Goal: Task Accomplishment & Management: Manage account settings

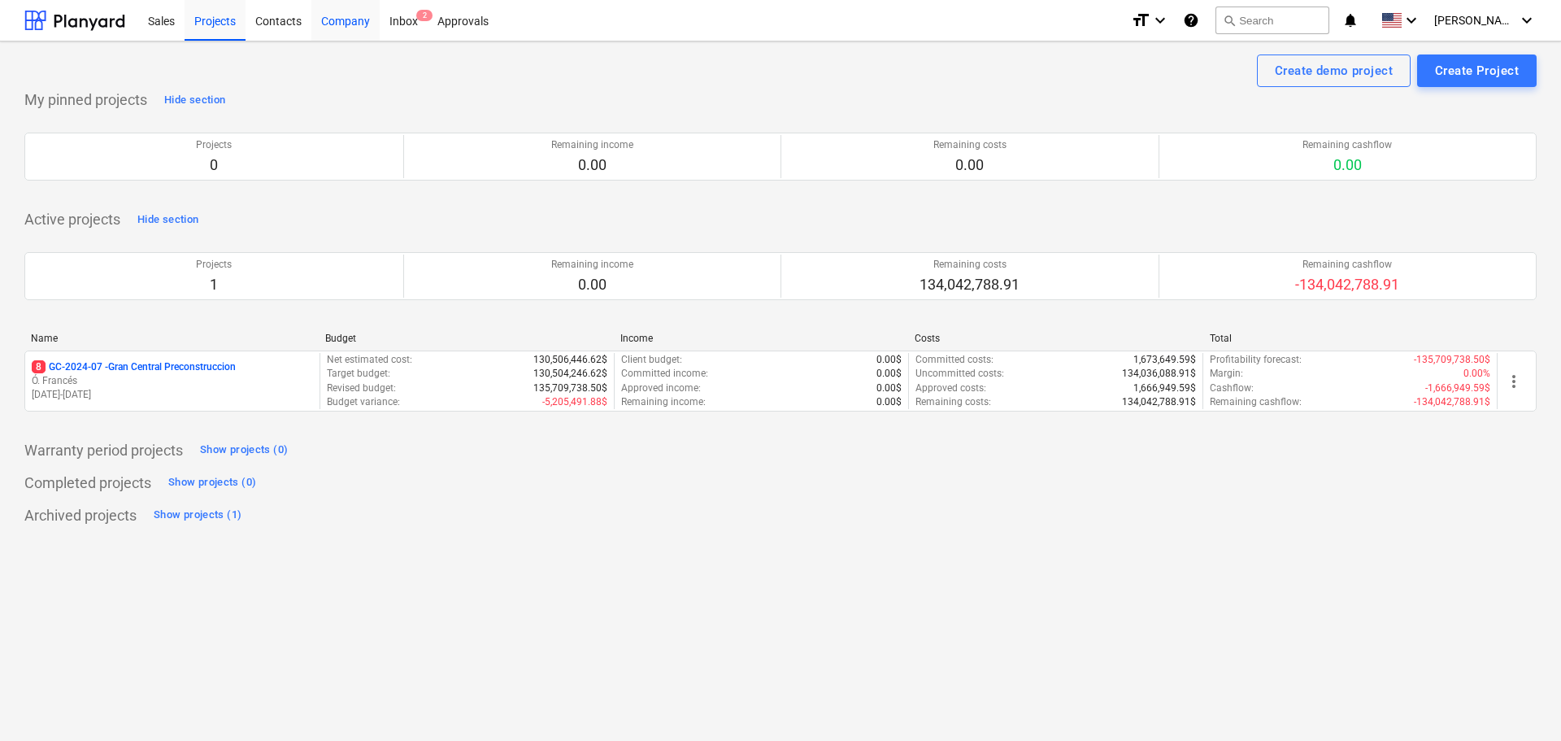
click at [333, 19] on div "Company" at bounding box center [345, 19] width 68 height 41
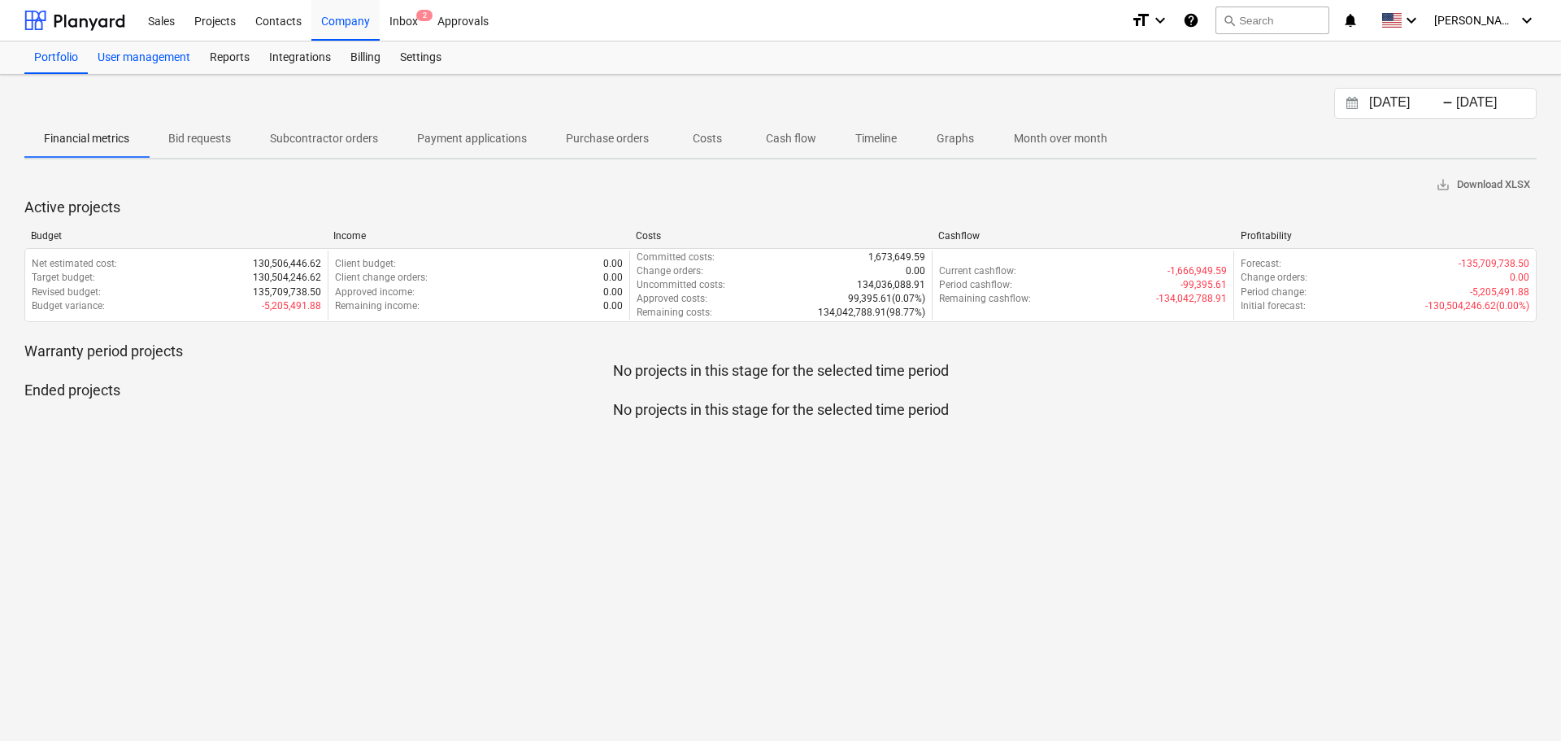
click at [169, 59] on div "User management" at bounding box center [144, 57] width 112 height 33
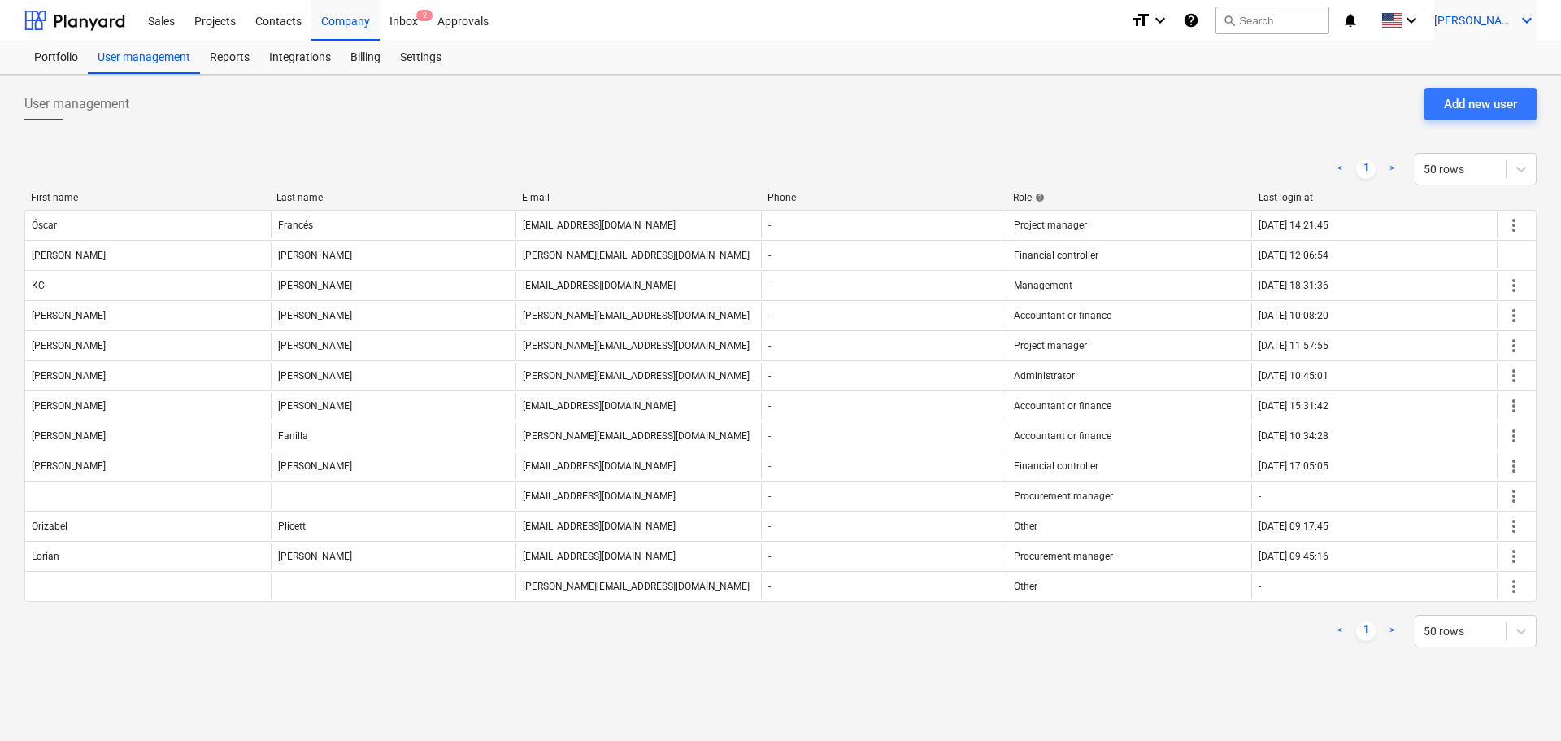
click at [1493, 20] on span "[PERSON_NAME]" at bounding box center [1474, 20] width 81 height 13
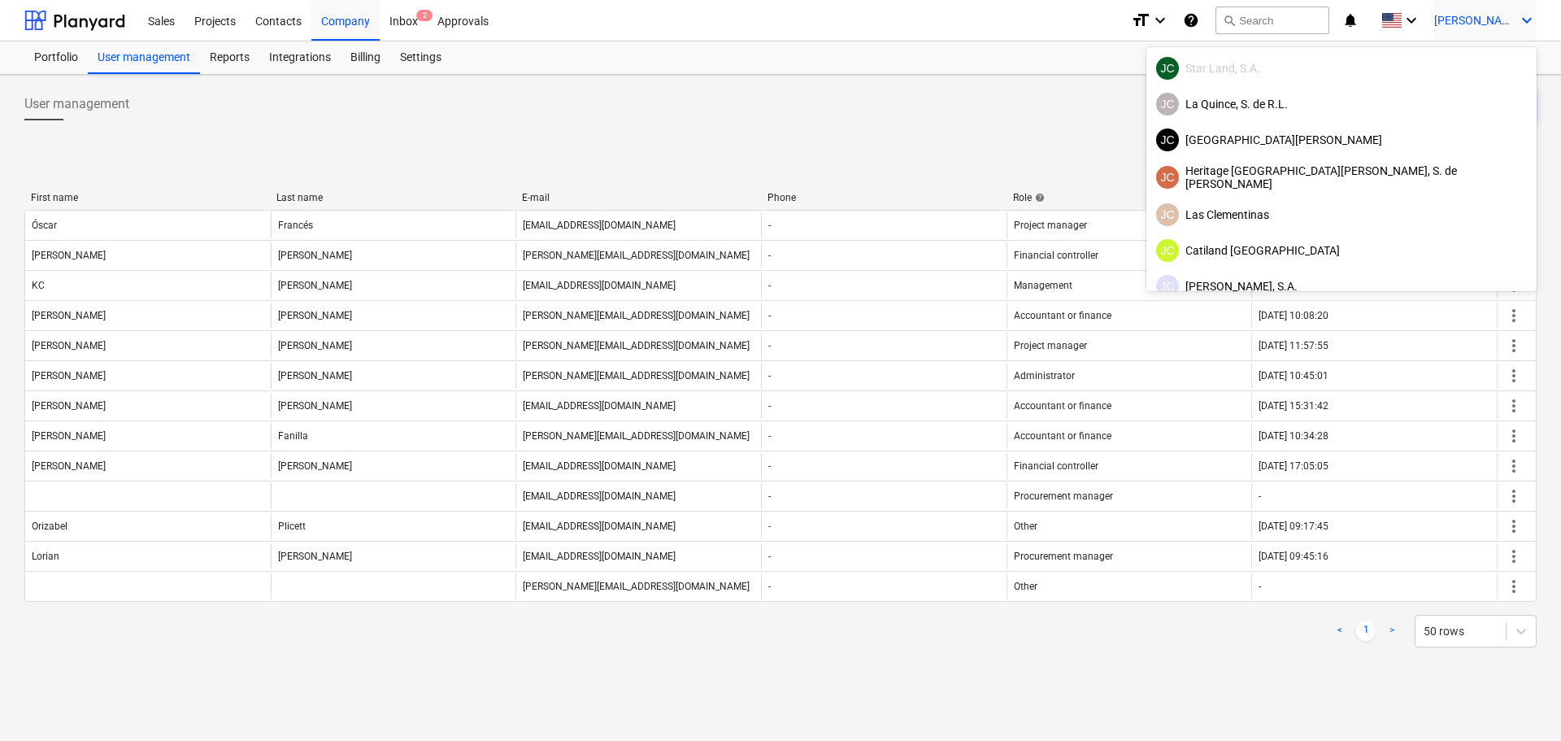
click at [1493, 20] on div at bounding box center [780, 370] width 1561 height 741
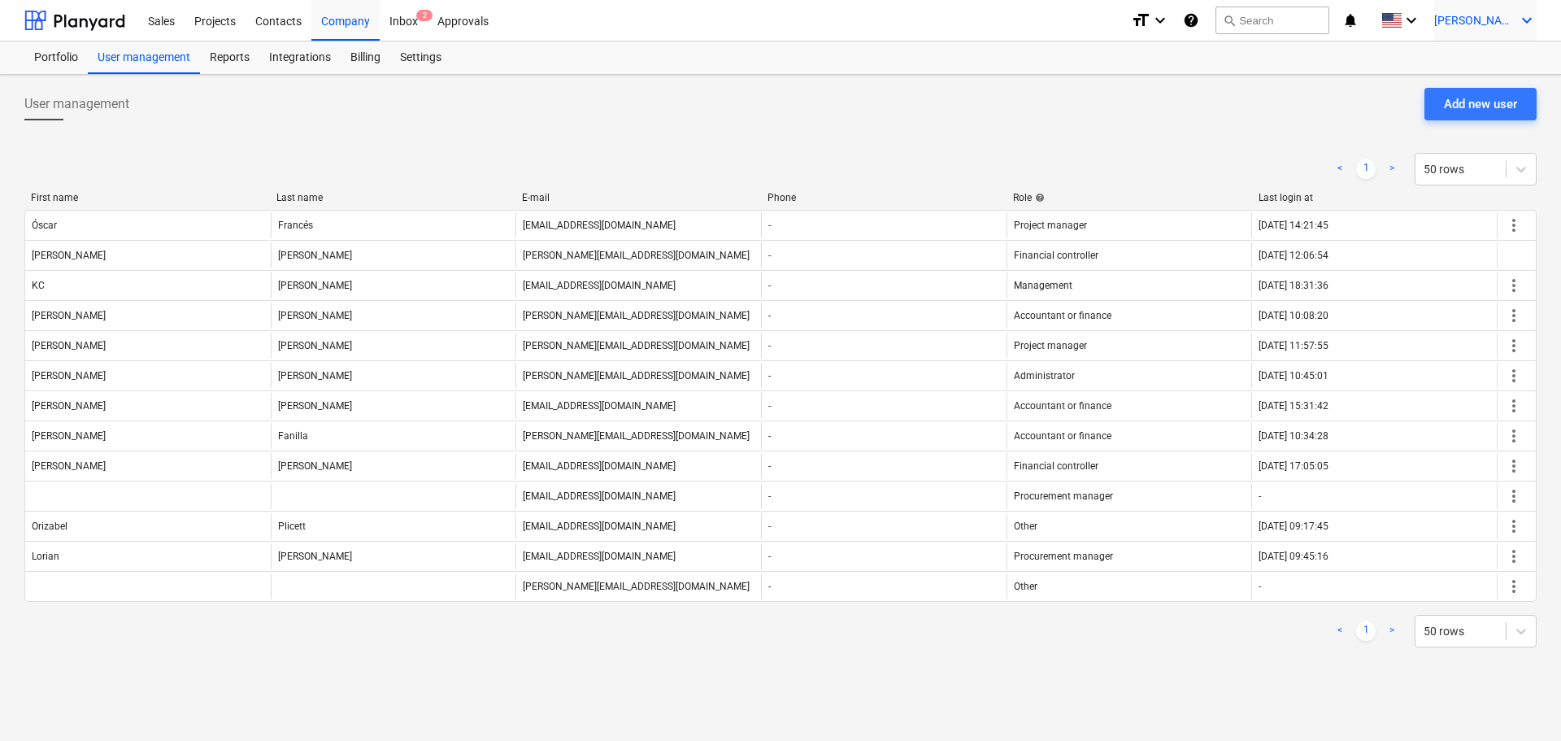
click at [1497, 17] on span "[PERSON_NAME]" at bounding box center [1474, 20] width 81 height 13
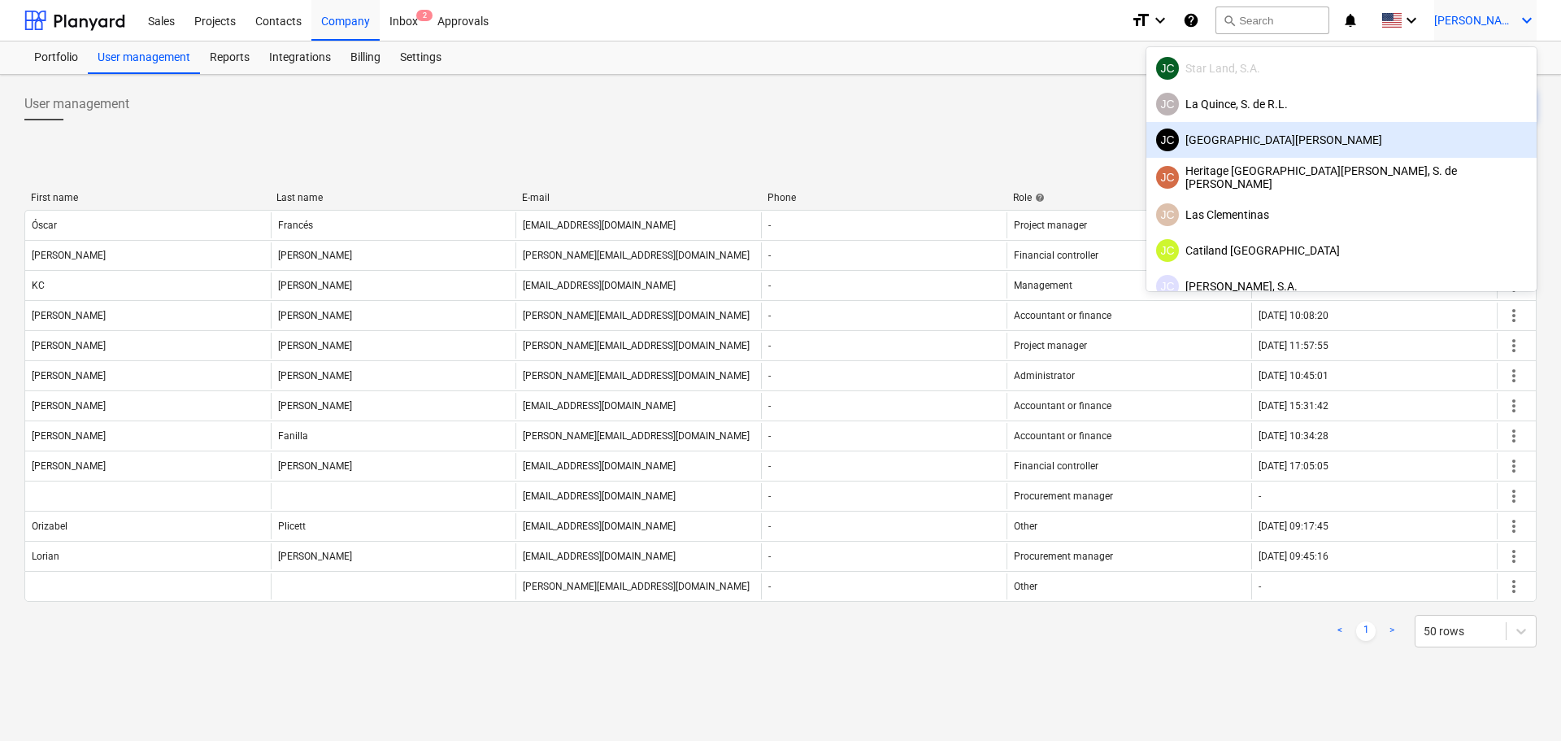
click at [1405, 141] on div "[GEOGRAPHIC_DATA][PERSON_NAME]" at bounding box center [1341, 139] width 371 height 23
